Goal: Find specific page/section: Find specific page/section

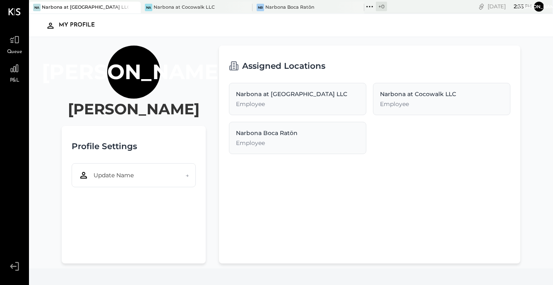
scroll to position [5, 0]
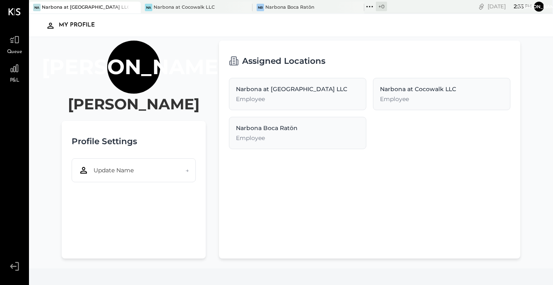
click at [18, 77] on div "P&L" at bounding box center [15, 72] width 16 height 24
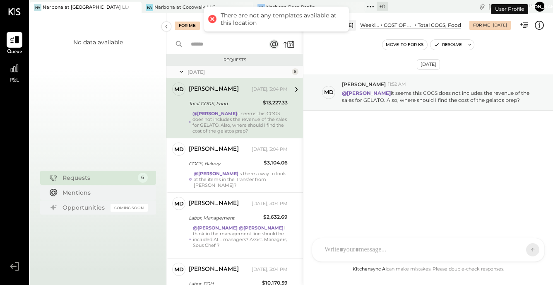
click at [16, 267] on icon at bounding box center [14, 266] width 15 height 12
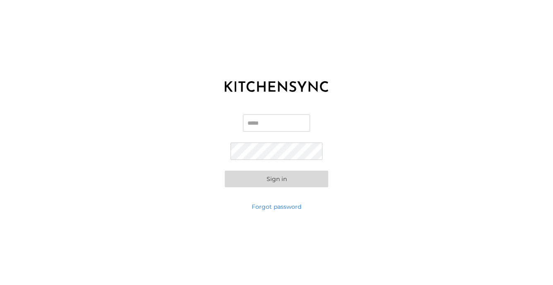
type input "**********"
click at [276, 179] on button "Sign in" at bounding box center [276, 178] width 103 height 17
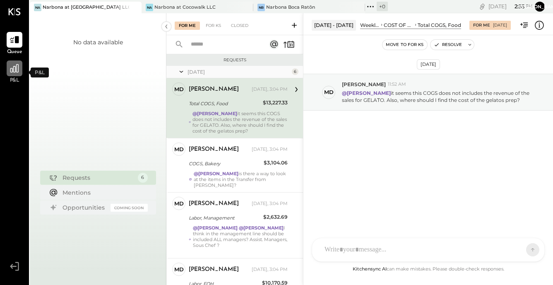
click at [14, 76] on div at bounding box center [15, 68] width 16 height 16
click at [16, 13] on icon at bounding box center [14, 11] width 12 height 7
click at [208, 8] on div "Narbona at Cocowalk LLC" at bounding box center [184, 7] width 61 height 7
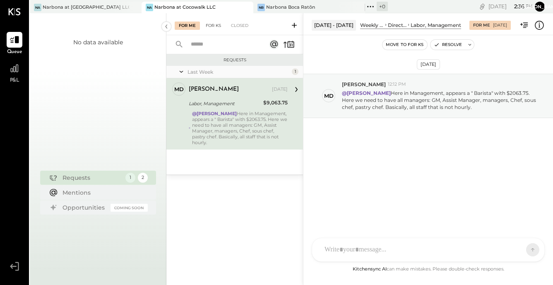
click at [213, 25] on div "For KS" at bounding box center [213, 26] width 24 height 8
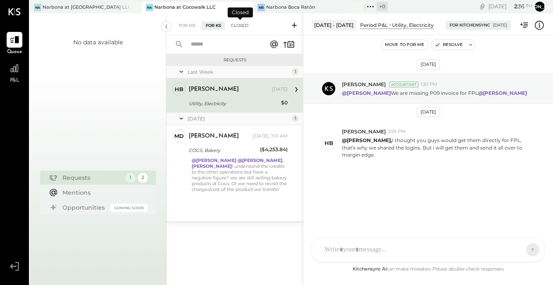
click at [240, 26] on div "Closed" at bounding box center [240, 26] width 26 height 8
